Goal: Browse casually

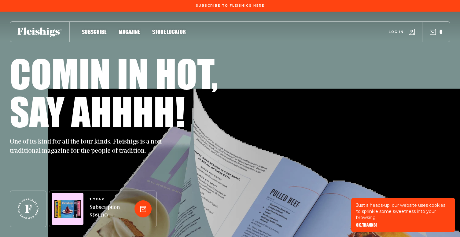
scroll to position [1036, 0]
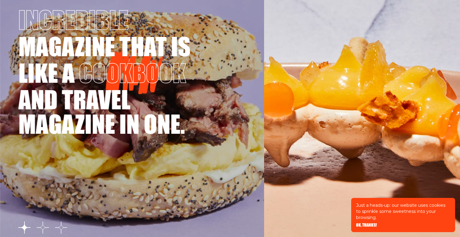
scroll to position [1036, 0]
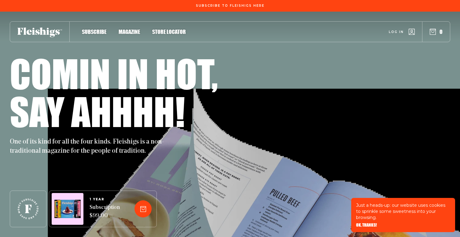
scroll to position [1036, 0]
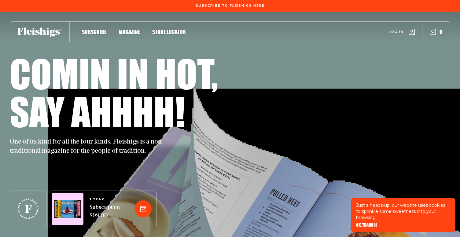
scroll to position [1036, 0]
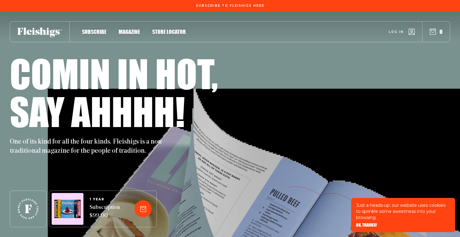
scroll to position [1036, 0]
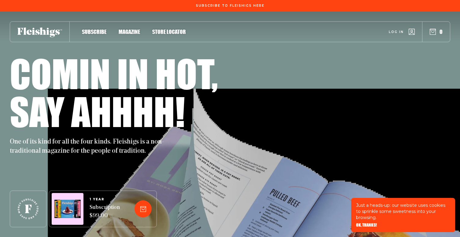
scroll to position [1036, 0]
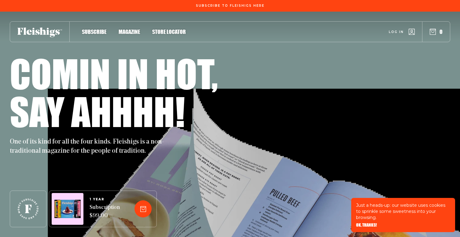
scroll to position [1036, 0]
